Goal: Communication & Community: Ask a question

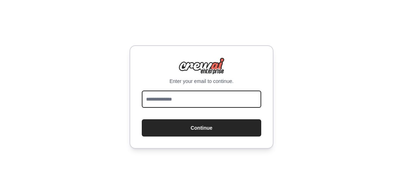
click at [156, 104] on input "email" at bounding box center [201, 99] width 119 height 17
type input "**********"
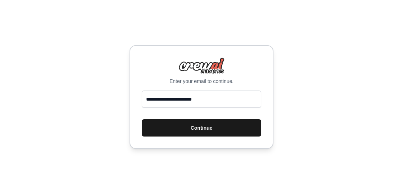
click at [179, 127] on button "Continue" at bounding box center [201, 127] width 119 height 17
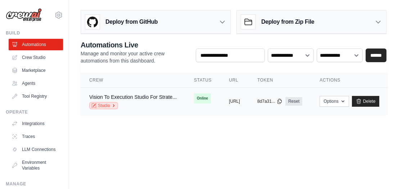
click at [108, 108] on link "Studio" at bounding box center [103, 105] width 29 height 7
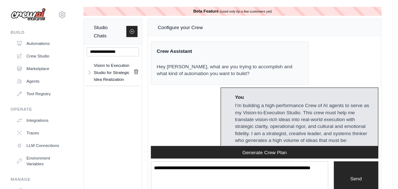
scroll to position [4201, 0]
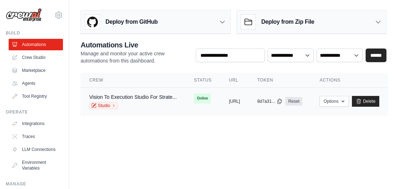
click at [218, 105] on td "Online" at bounding box center [202, 99] width 35 height 22
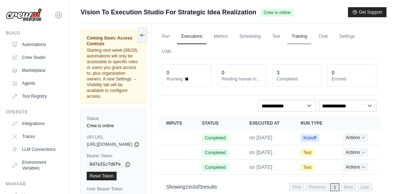
click at [311, 36] on link "Training" at bounding box center [299, 36] width 24 height 15
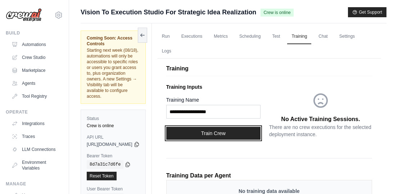
click at [220, 136] on button "Train Crew" at bounding box center [213, 133] width 94 height 13
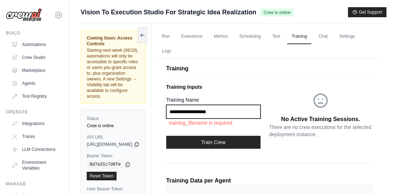
click at [237, 108] on input "Training Name" at bounding box center [213, 112] width 94 height 14
click at [248, 115] on input "Training Name" at bounding box center [213, 112] width 94 height 14
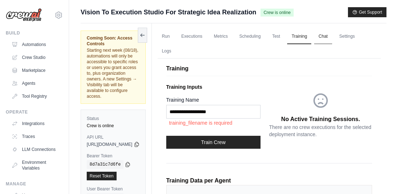
click at [332, 35] on link "Chat" at bounding box center [323, 36] width 18 height 15
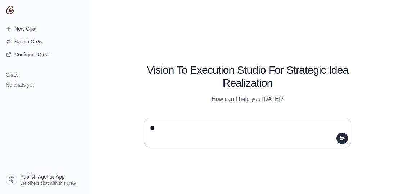
type textarea "*"
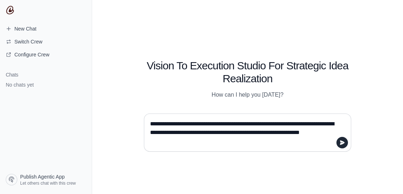
click at [302, 133] on textarea "**********" at bounding box center [246, 132] width 194 height 29
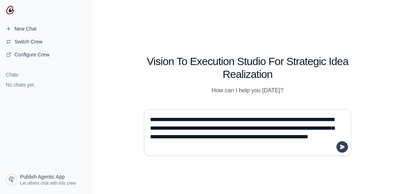
type textarea "**********"
click at [341, 149] on icon "submit" at bounding box center [342, 147] width 5 height 4
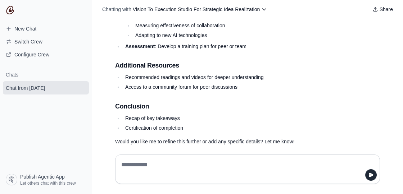
scroll to position [488, 0]
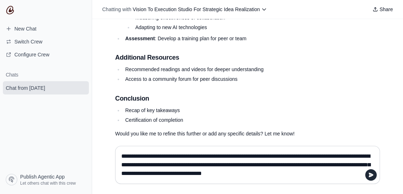
type textarea "**********"
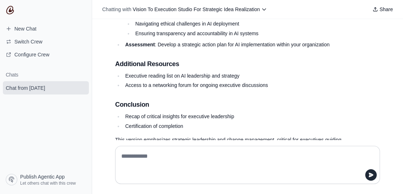
scroll to position [1022, 0]
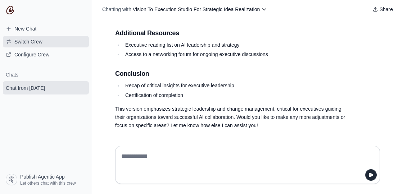
click at [23, 42] on span "Switch Crew" at bounding box center [28, 41] width 28 height 7
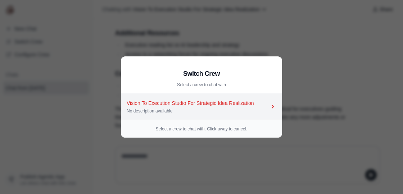
click at [157, 103] on div "Vision To Execution Studio For Strategic Idea Realization" at bounding box center [198, 103] width 143 height 7
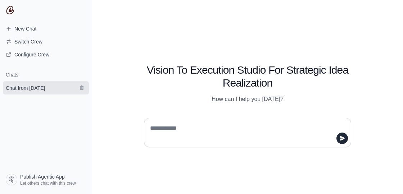
click at [37, 87] on span "Chat from [DATE]" at bounding box center [25, 88] width 39 height 7
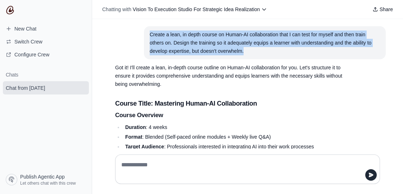
drag, startPoint x: 147, startPoint y: 34, endPoint x: 265, endPoint y: 58, distance: 120.0
click at [265, 58] on section "Create a lean, in depth course on Human-AI collaboration that I can test for my…" at bounding box center [265, 42] width 242 height 33
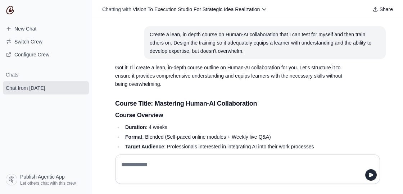
click at [46, 74] on h1 "Chats" at bounding box center [46, 74] width 92 height 7
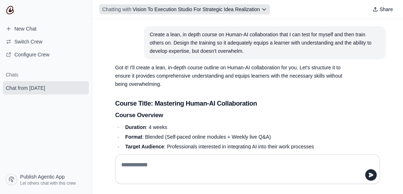
click at [267, 8] on button "Chatting with Vision To Execution Studio For Strategic Idea Realization" at bounding box center [184, 9] width 171 height 10
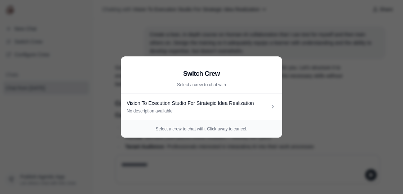
click at [275, 42] on aside "Switch Crew Select a crew to chat with Vision To Execution Studio For Strategic…" at bounding box center [201, 97] width 403 height 194
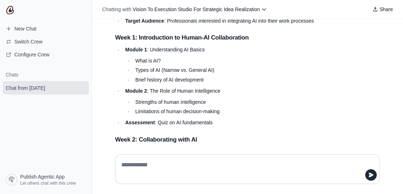
scroll to position [127, 0]
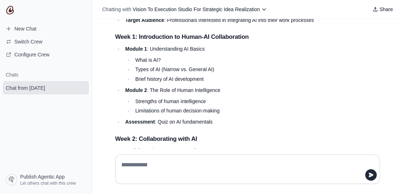
click at [296, 65] on li "Types of AI (Narrow vs. General AI)" at bounding box center [239, 69] width 212 height 8
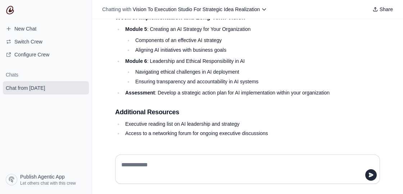
scroll to position [1013, 0]
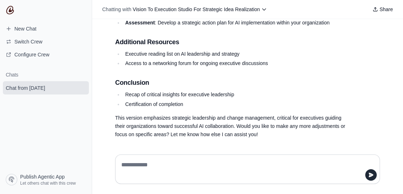
click at [141, 167] on textarea at bounding box center [245, 169] width 251 height 20
type textarea "**********"
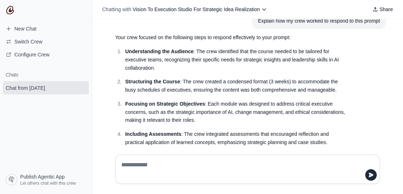
scroll to position [1144, 0]
